Goal: Information Seeking & Learning: Learn about a topic

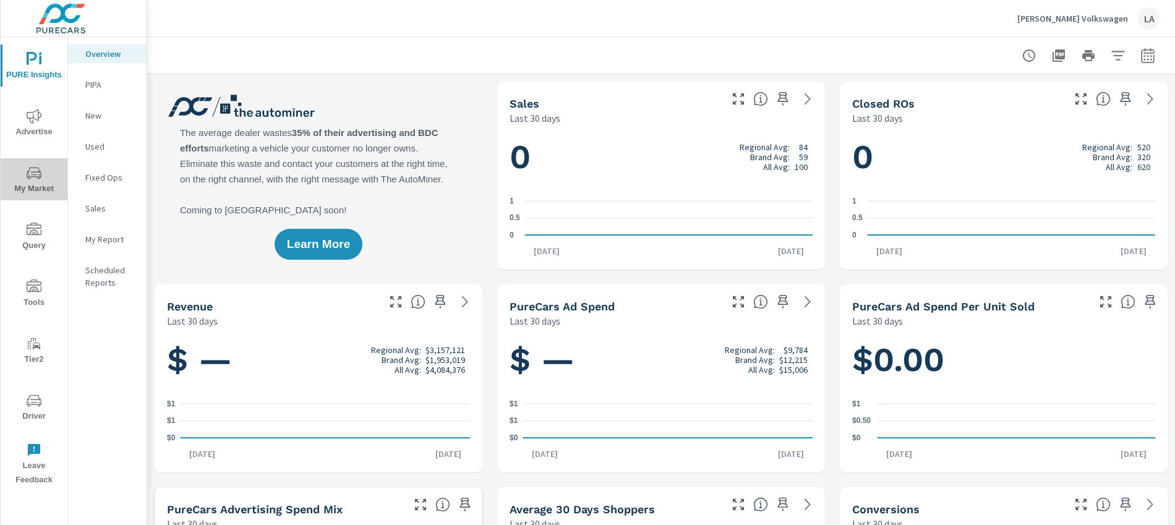
click at [33, 182] on span "My Market" at bounding box center [33, 181] width 59 height 30
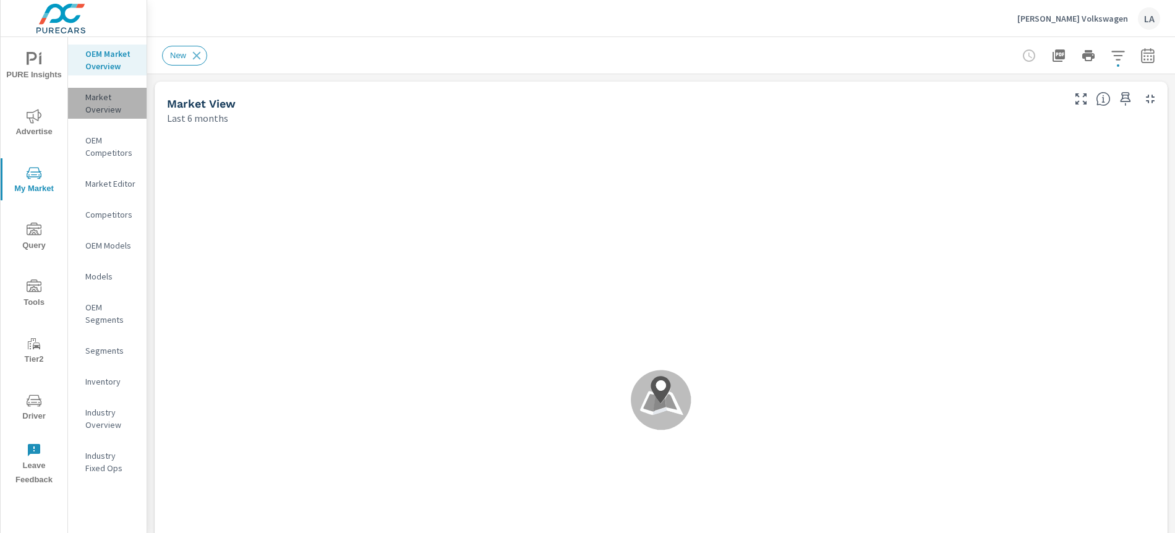
click at [101, 103] on p "Market Overview" at bounding box center [110, 103] width 51 height 25
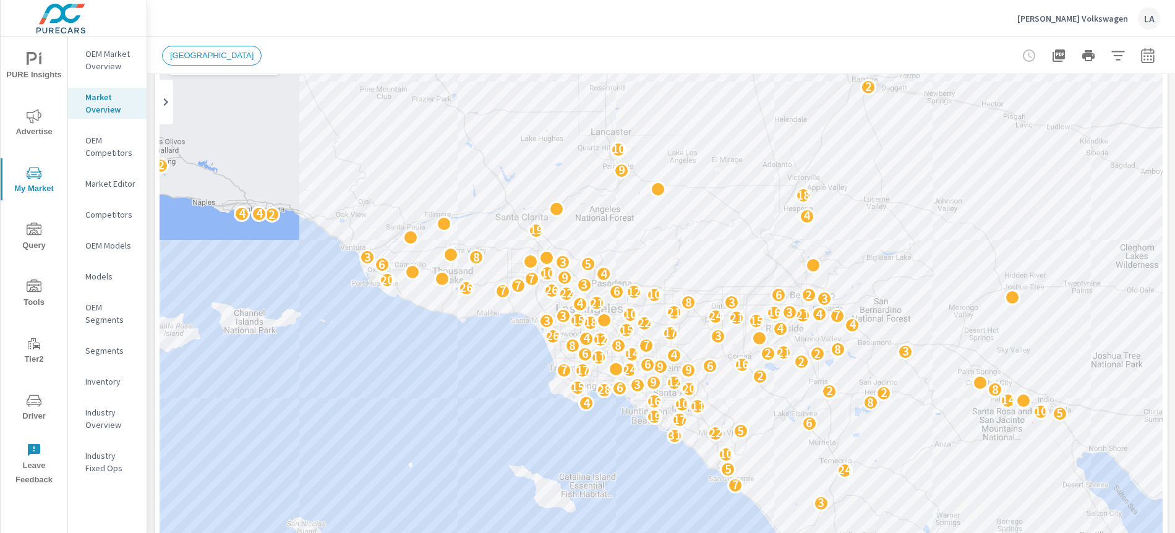
scroll to position [87, 0]
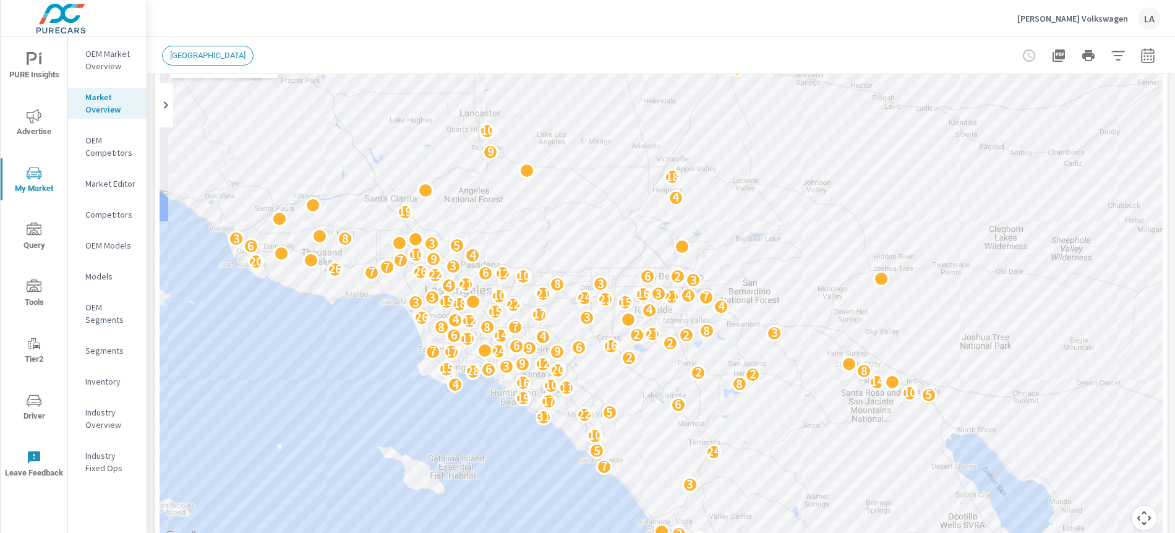
drag, startPoint x: 548, startPoint y: 365, endPoint x: 605, endPoint y: 353, distance: 57.6
click at [605, 353] on div "10 14 9 8 3 10 10 6 5 7 18 2 25 8 6 3 28 19 6 2 3 7 24 5 10 2 31 22 5 6 17 19 5…" at bounding box center [661, 294] width 1003 height 502
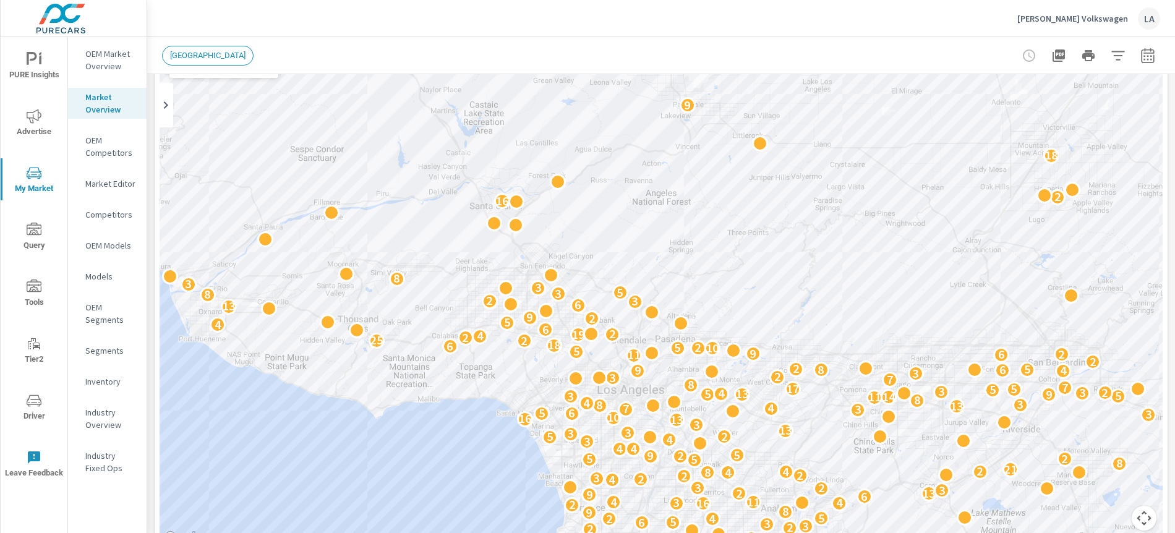
drag, startPoint x: 310, startPoint y: 216, endPoint x: 634, endPoint y: 380, distance: 363.4
click at [634, 380] on div "6 2 28 19 2 4 3 7 16 8 14 8 21 4 14 9 4 9 2 11 4 2 3 4 7 10 4 8 5 3 7 5 7 13 2 …" at bounding box center [661, 294] width 1003 height 502
click at [95, 154] on p "OEM Competitors" at bounding box center [110, 146] width 51 height 25
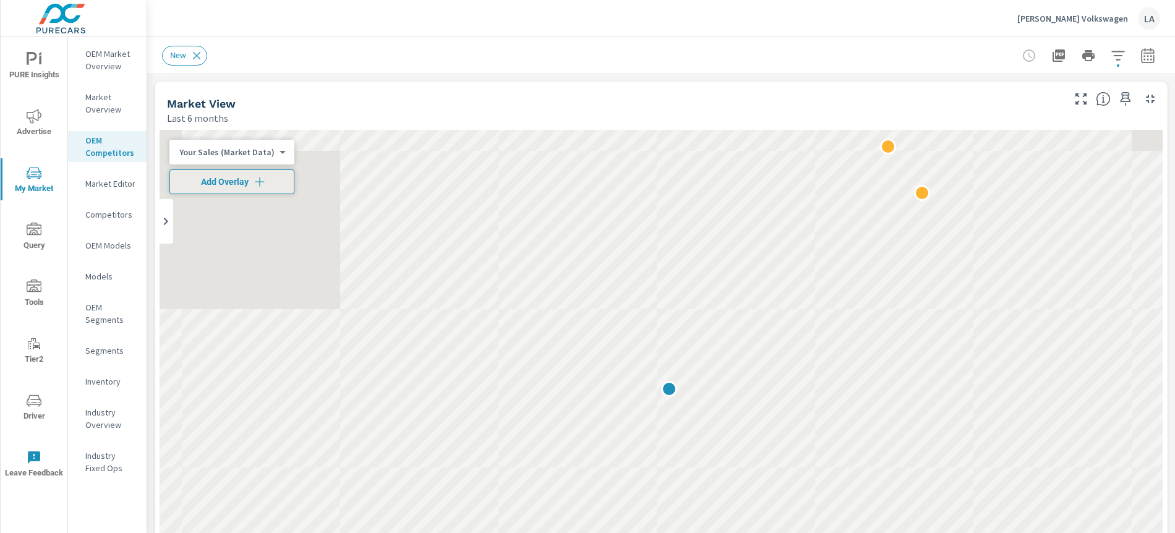
click at [94, 183] on p "Market Editor" at bounding box center [110, 183] width 51 height 12
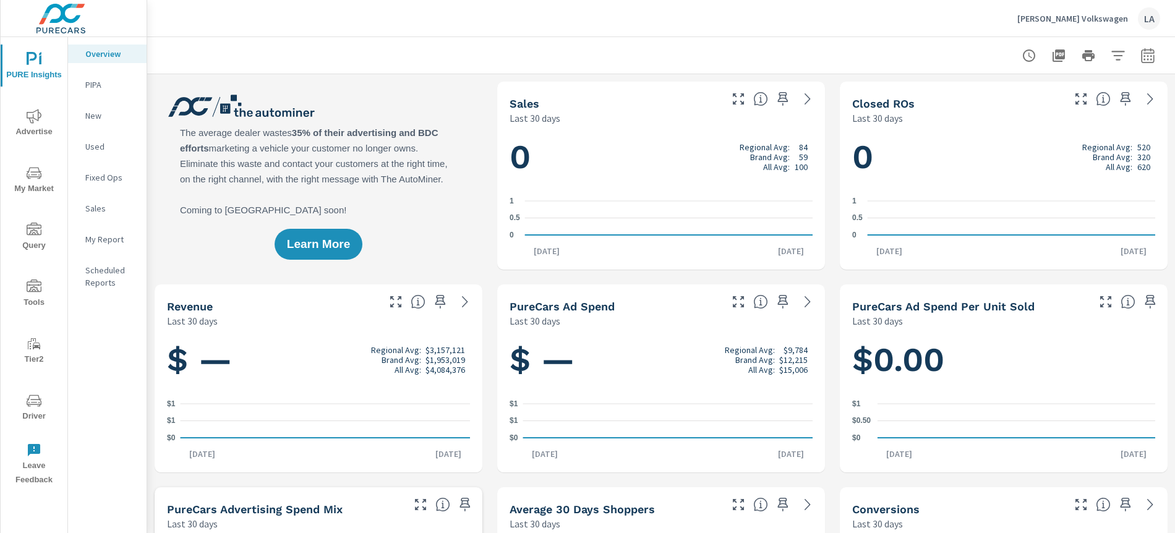
click at [24, 183] on span "My Market" at bounding box center [33, 181] width 59 height 30
